Goal: Use online tool/utility: Utilize a website feature to perform a specific function

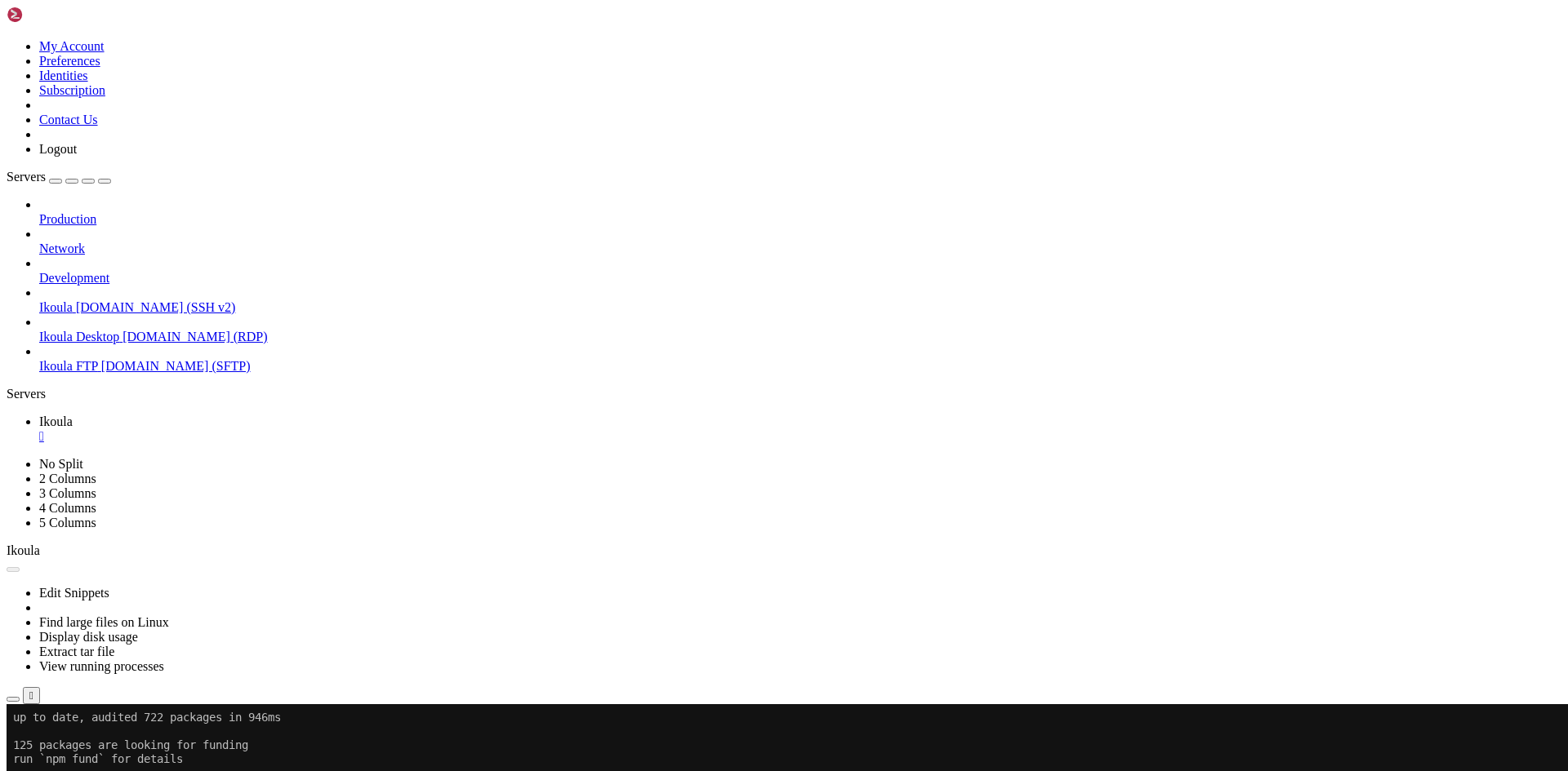
scroll to position [8, 2]
drag, startPoint x: 0, startPoint y: 0, endPoint x: 883, endPoint y: 275, distance: 924.8
click at [72, 750] on button "Reconnect" at bounding box center [39, 758] width 65 height 17
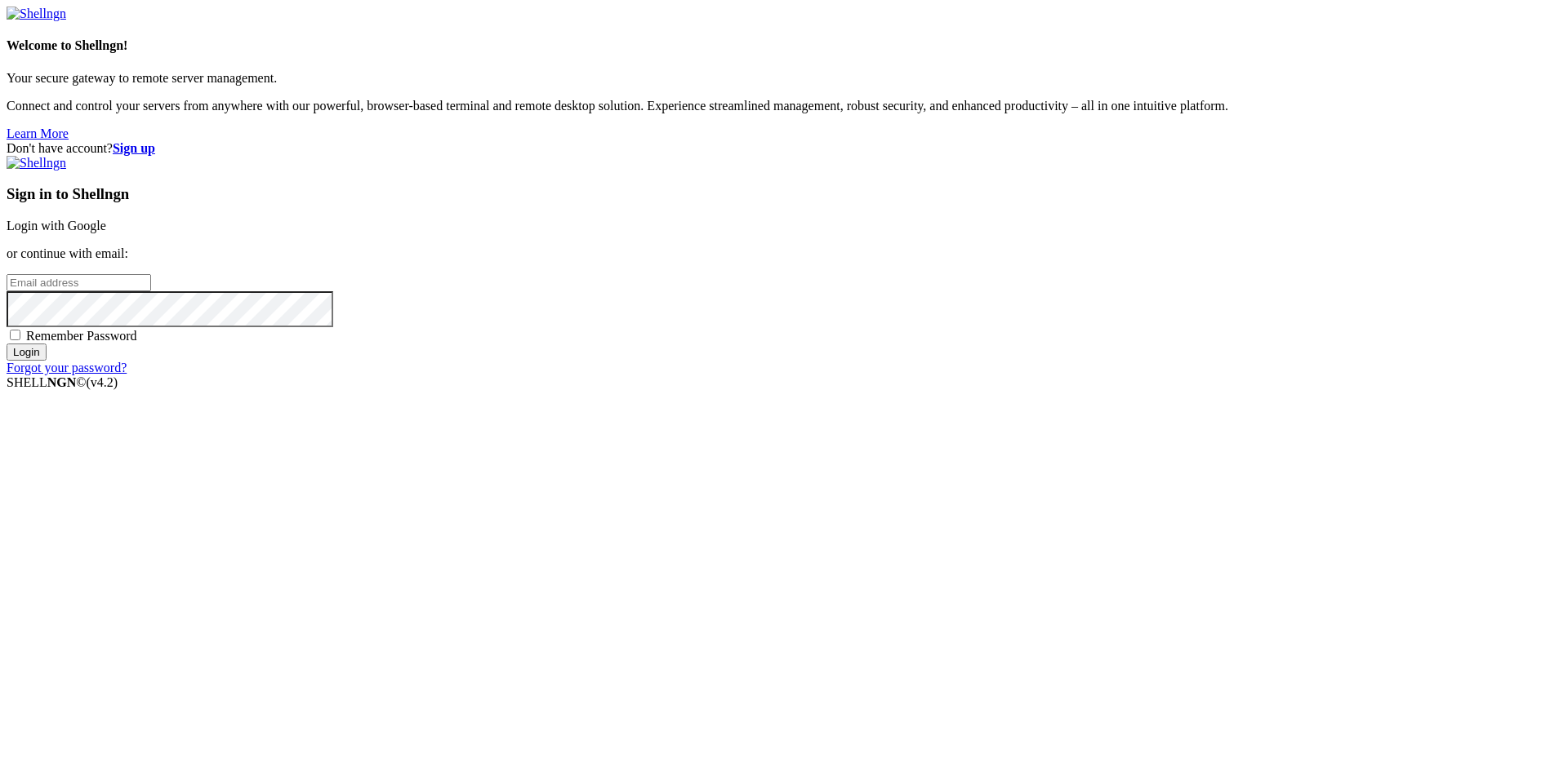
click at [106, 233] on link "Login with Google" at bounding box center [56, 225] width 99 height 13
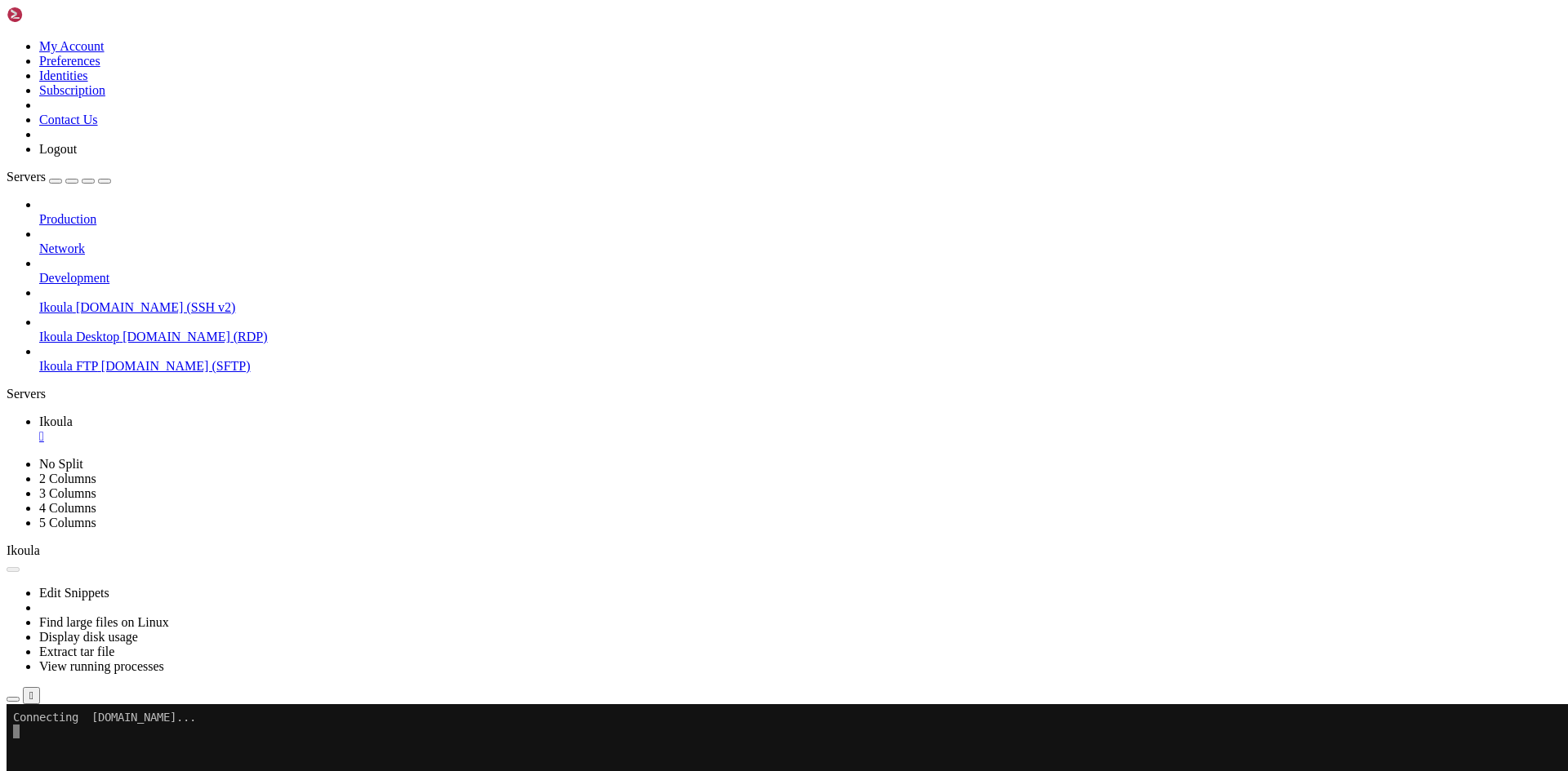
scroll to position [5453, 0]
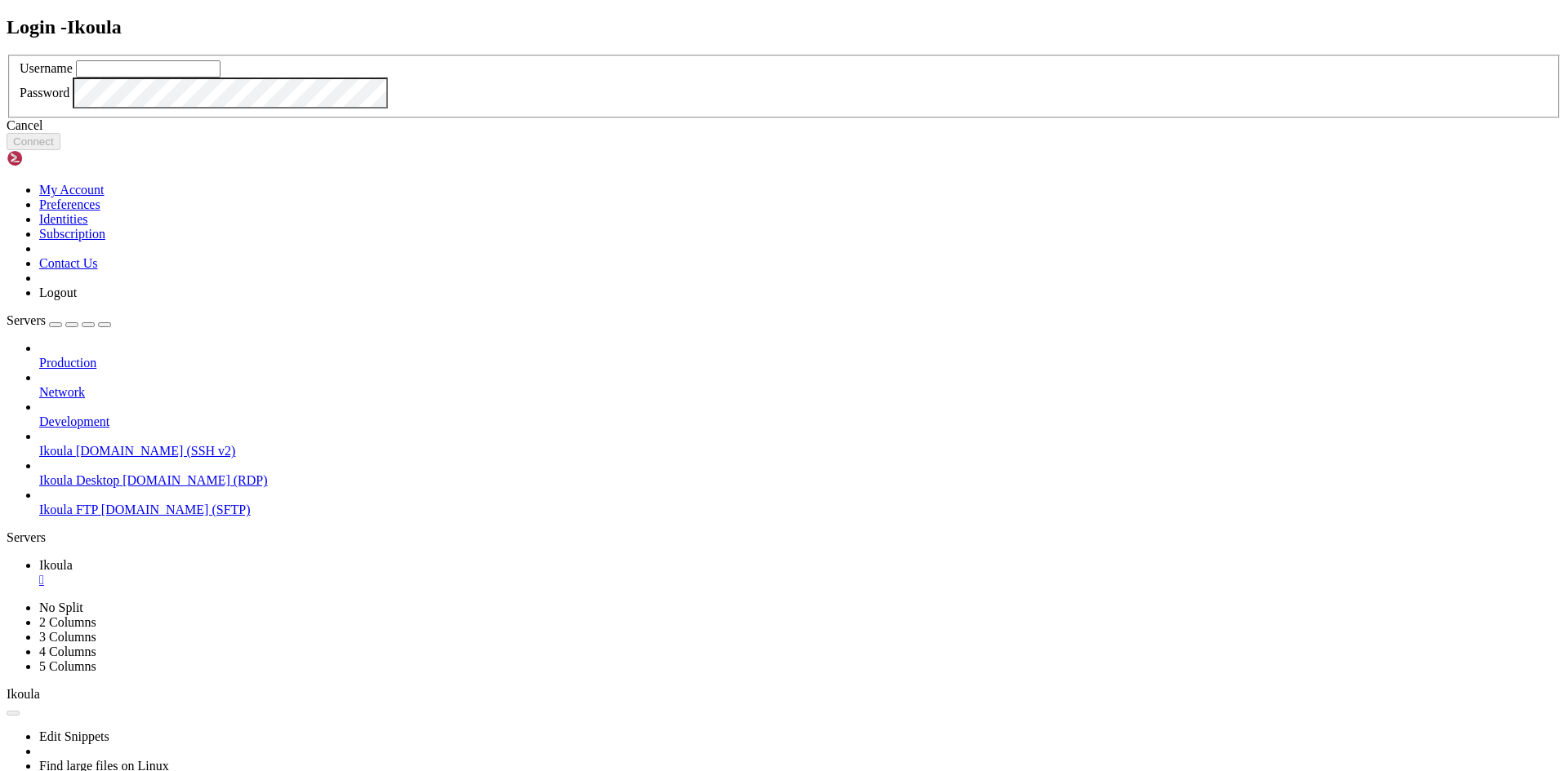
click at [221, 78] on input "text" at bounding box center [148, 69] width 144 height 17
type input "plb"
click button "Connect" at bounding box center [34, 141] width 54 height 17
